Goal: Information Seeking & Learning: Learn about a topic

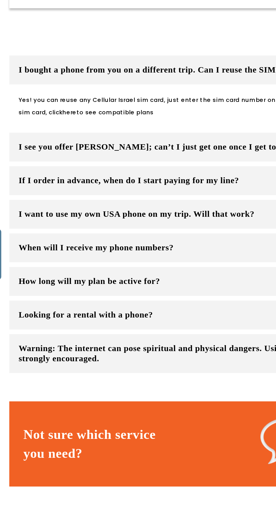
scroll to position [744, 0]
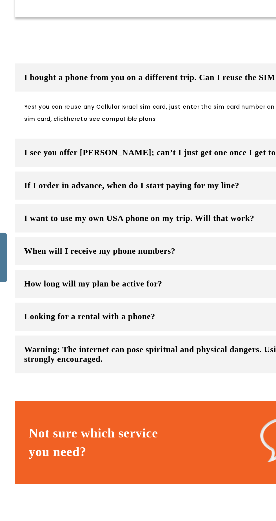
click at [129, 185] on button "I see you offer [PERSON_NAME]; can’t I just get one once I get to [PERSON_NAME]?" at bounding box center [138, 189] width 238 height 17
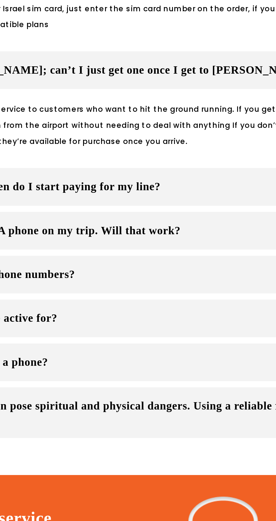
click at [154, 262] on button "I want to use my own USA phone on my trip. Will that work?" at bounding box center [138, 262] width 238 height 17
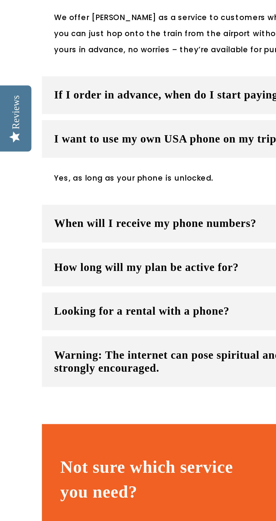
click at [105, 301] on button "When will I receive my phone numbers?" at bounding box center [138, 301] width 238 height 17
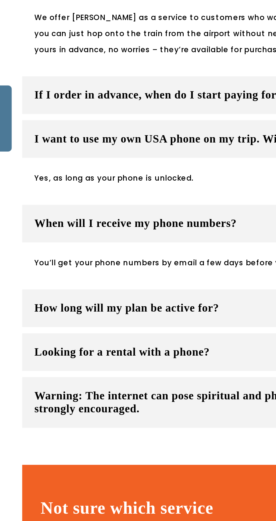
click at [99, 339] on button "How long will my plan be active for?" at bounding box center [138, 339] width 238 height 17
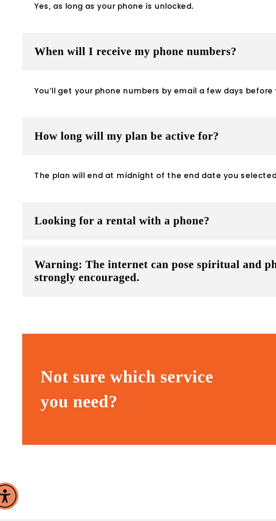
click at [109, 381] on button "Looking for a rental with a phone?" at bounding box center [138, 378] width 238 height 17
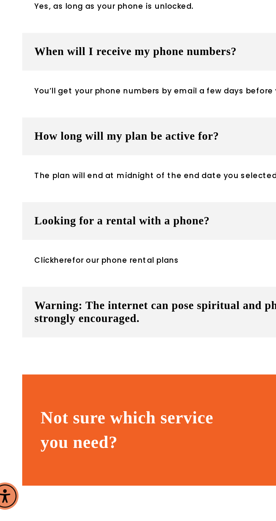
click at [109, 382] on button "Looking for a rental with a phone?" at bounding box center [138, 378] width 238 height 17
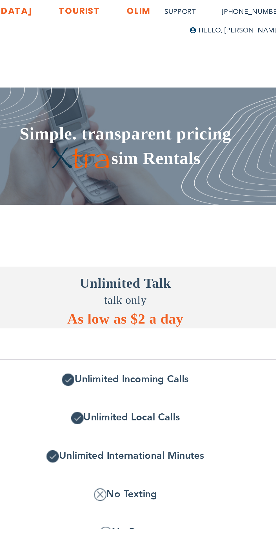
scroll to position [0, 0]
